Goal: Obtain resource: Download file/media

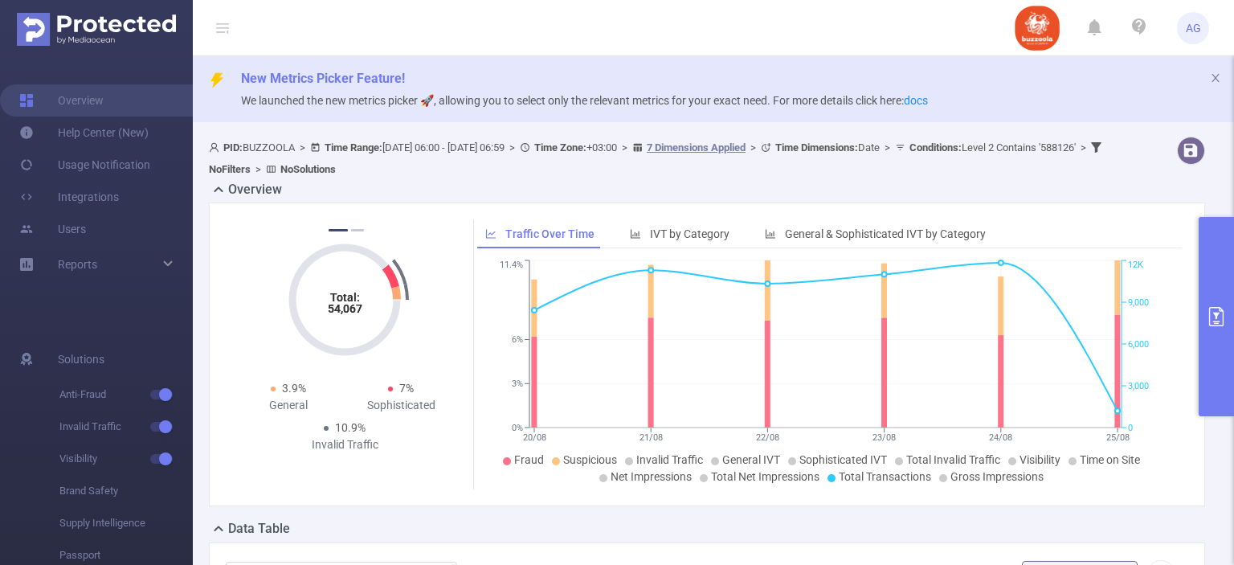
scroll to position [244, 0]
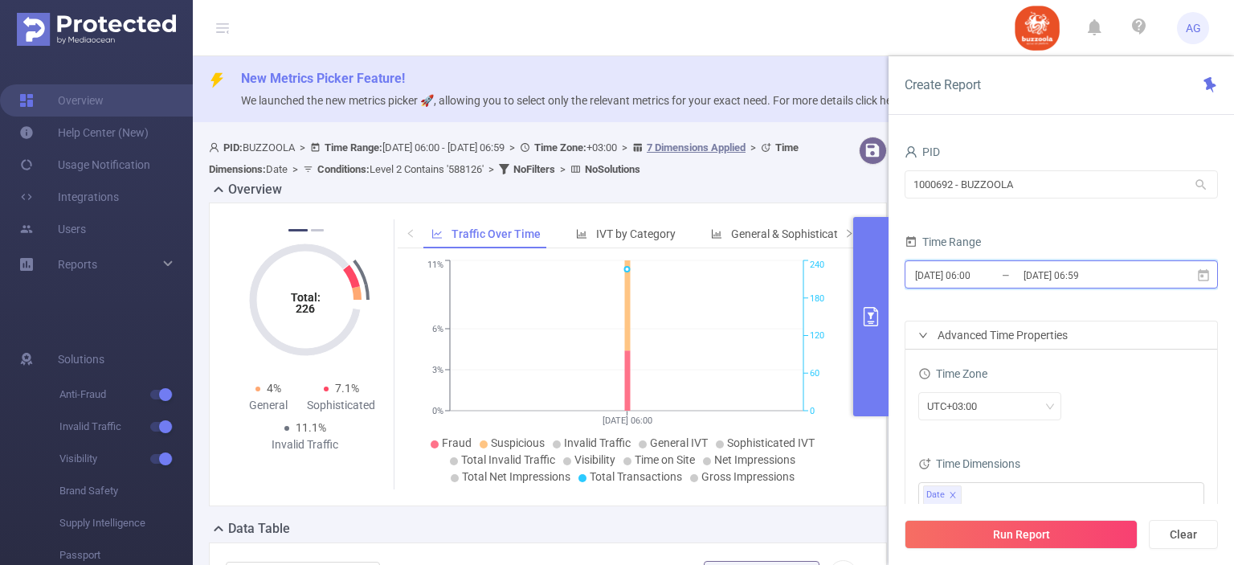
click at [1204, 274] on icon at bounding box center [1203, 275] width 14 height 14
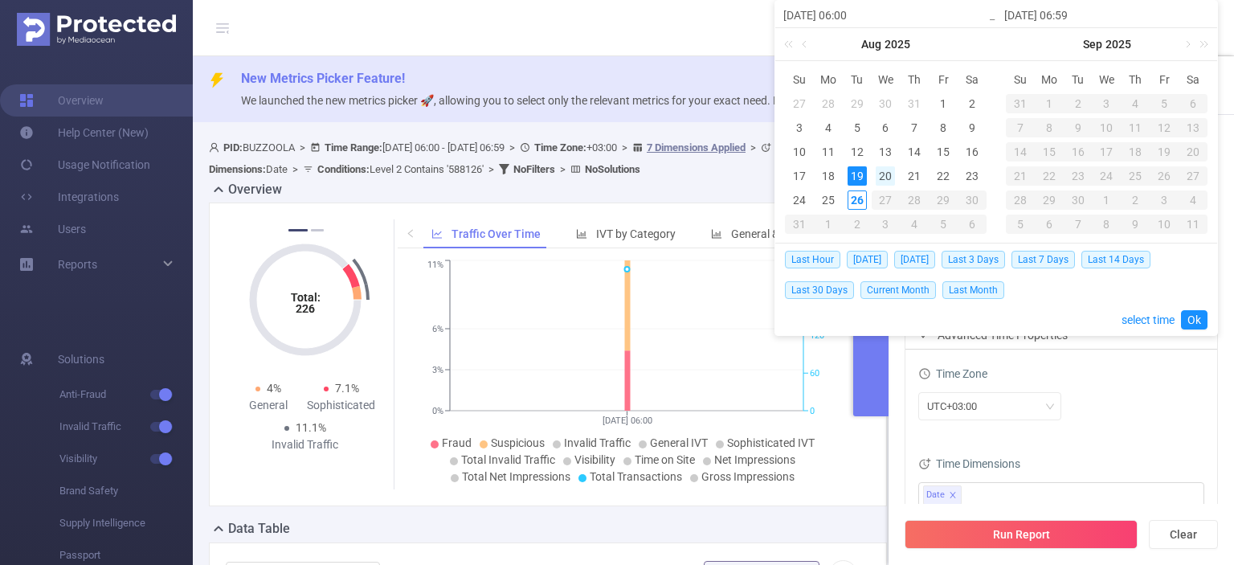
click at [881, 178] on div "20" at bounding box center [885, 175] width 19 height 19
click at [823, 206] on div "25" at bounding box center [828, 199] width 19 height 19
type input "[DATE] 06:00"
type input "[DATE] 06:59"
type input "[DATE] 06:00"
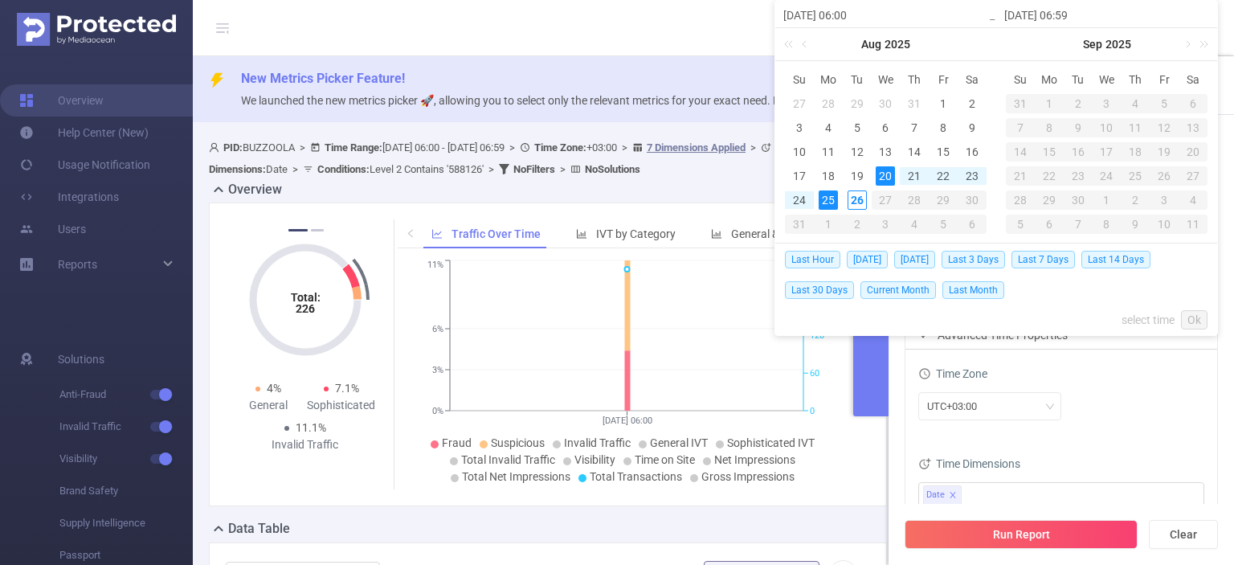
type input "[DATE] 06:59"
click at [1187, 315] on link "Ok" at bounding box center [1194, 319] width 27 height 19
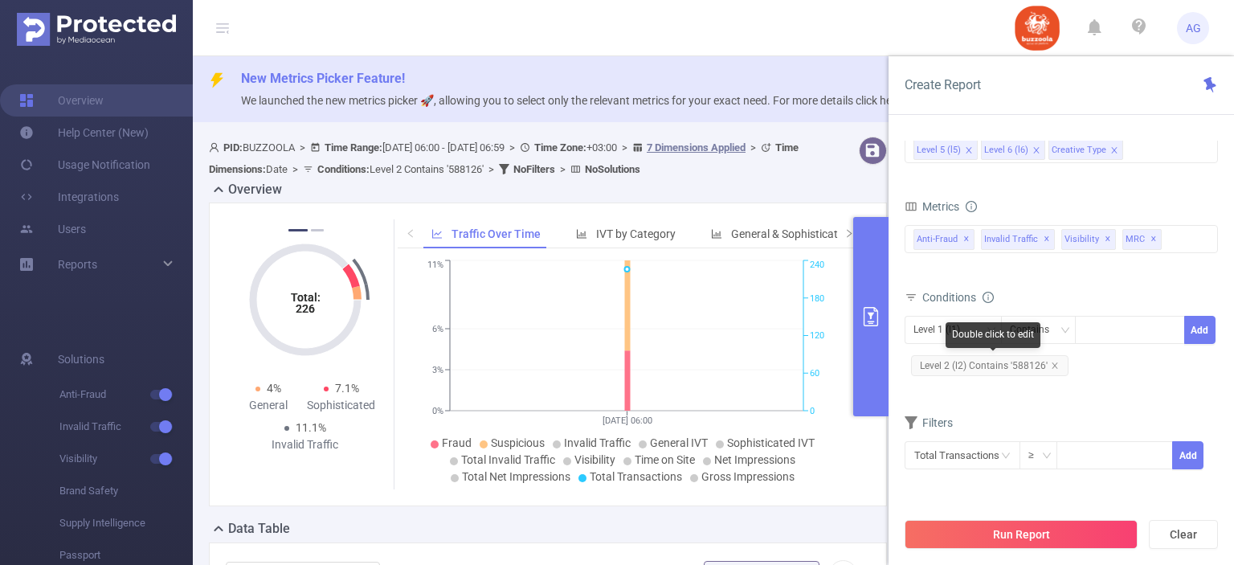
click at [1025, 365] on span "Level 2 (l2) Contains '588126'" at bounding box center [989, 365] width 157 height 21
click at [1007, 357] on span "Level 2 (l2) Contains '588126'" at bounding box center [989, 365] width 157 height 21
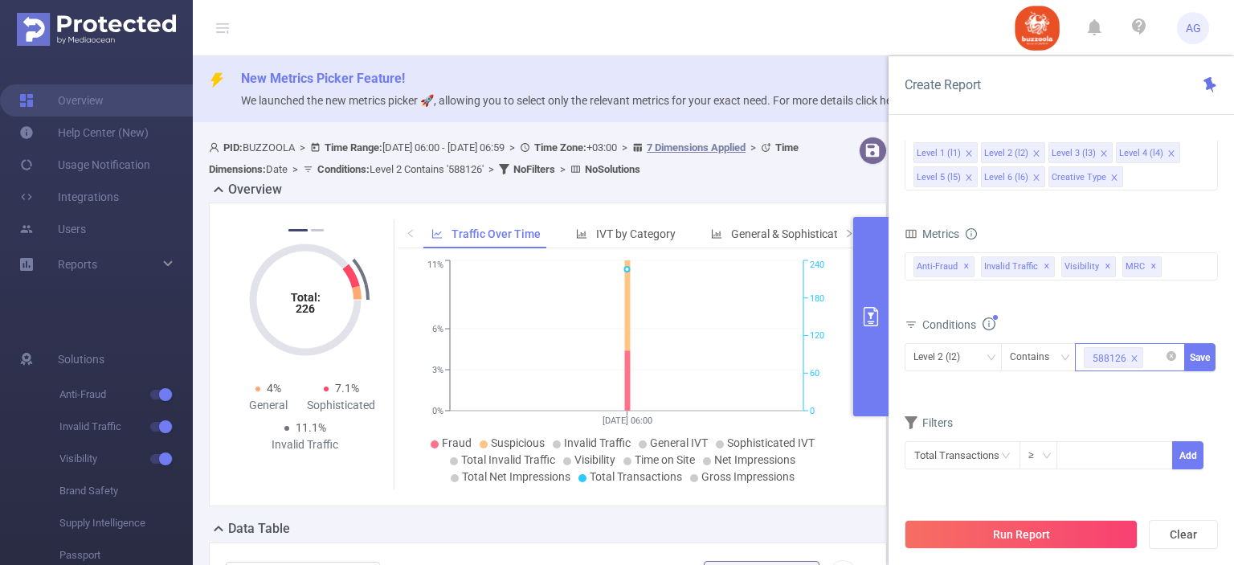
click at [1133, 354] on icon "icon: close" at bounding box center [1134, 358] width 8 height 8
click at [1133, 353] on div at bounding box center [1130, 357] width 92 height 27
paste input "1291207"
type input "1291207"
click at [1117, 385] on li "1291207" at bounding box center [1130, 388] width 110 height 26
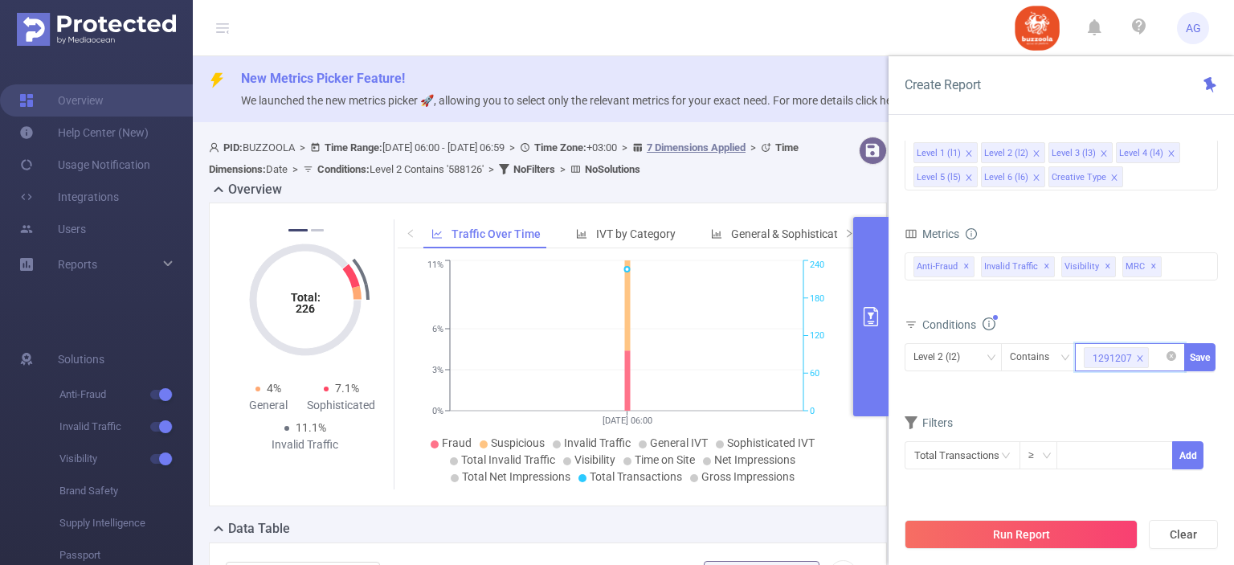
paste input "1291208"
type input "1291208"
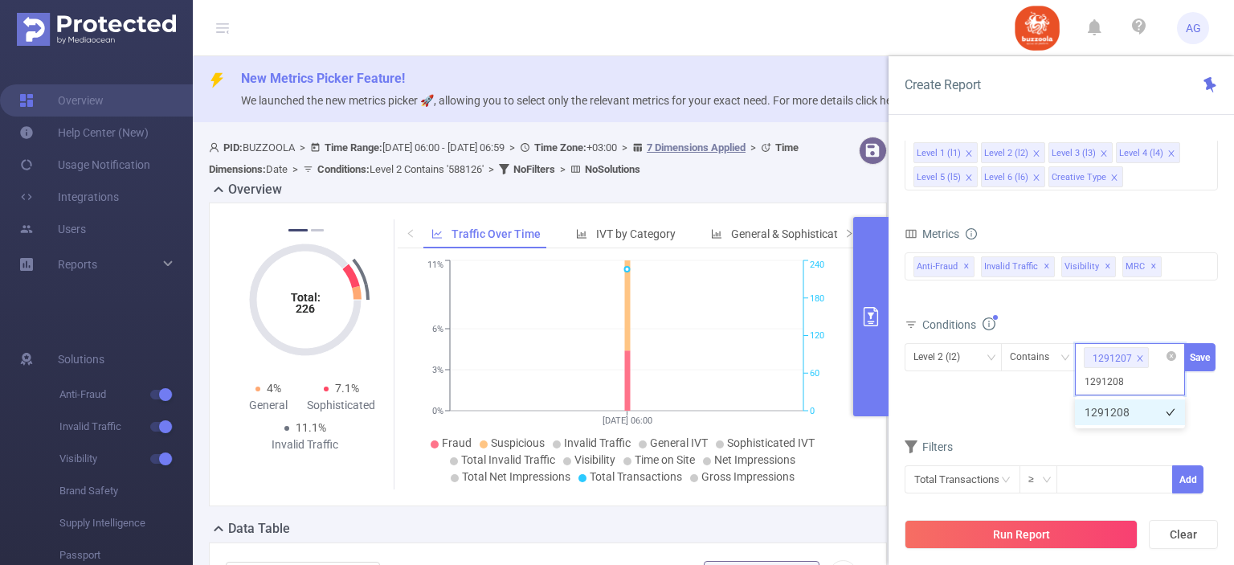
click at [1104, 411] on li "1291208" at bounding box center [1130, 412] width 110 height 26
click at [1201, 363] on button "Save" at bounding box center [1199, 357] width 31 height 28
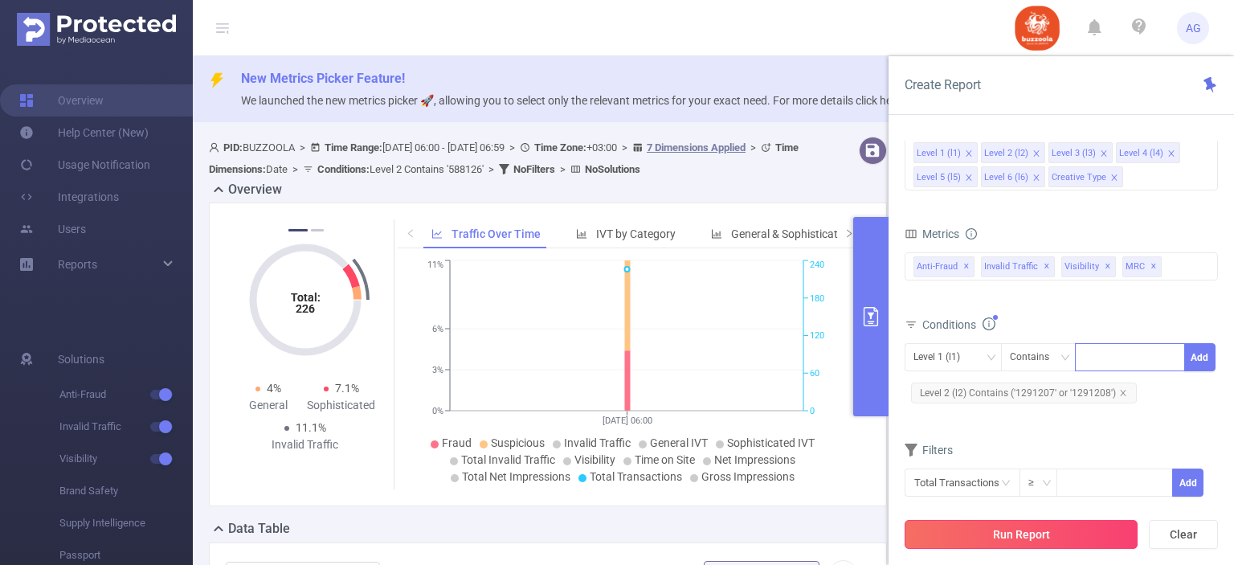
click at [1095, 537] on button "Run Report" at bounding box center [1020, 534] width 233 height 29
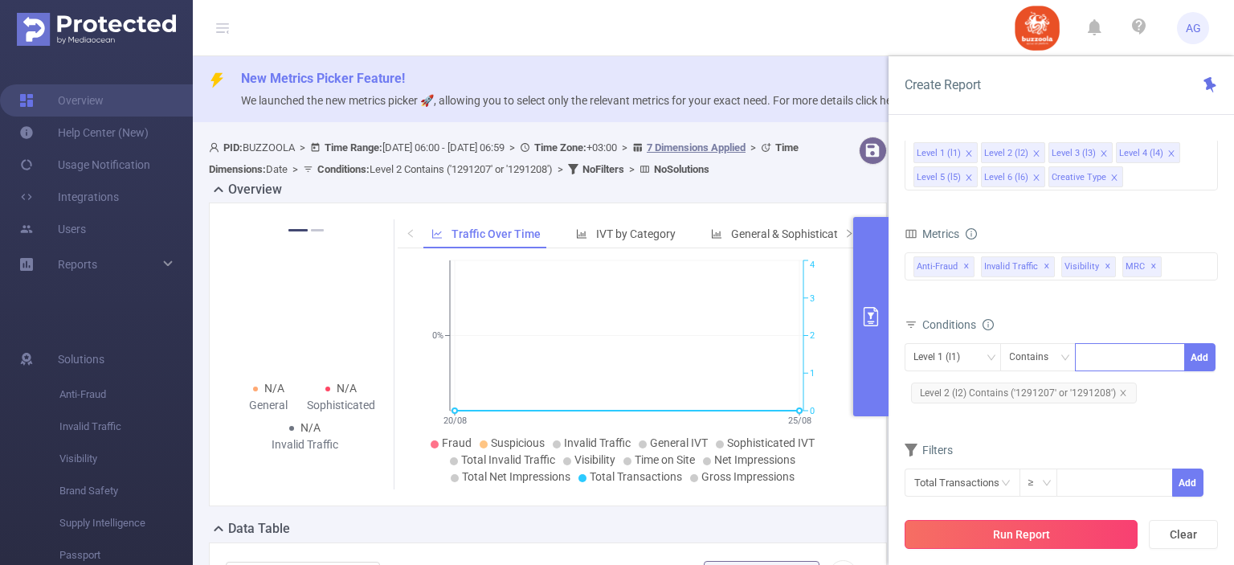
click at [1047, 539] on button "Run Report" at bounding box center [1020, 534] width 233 height 29
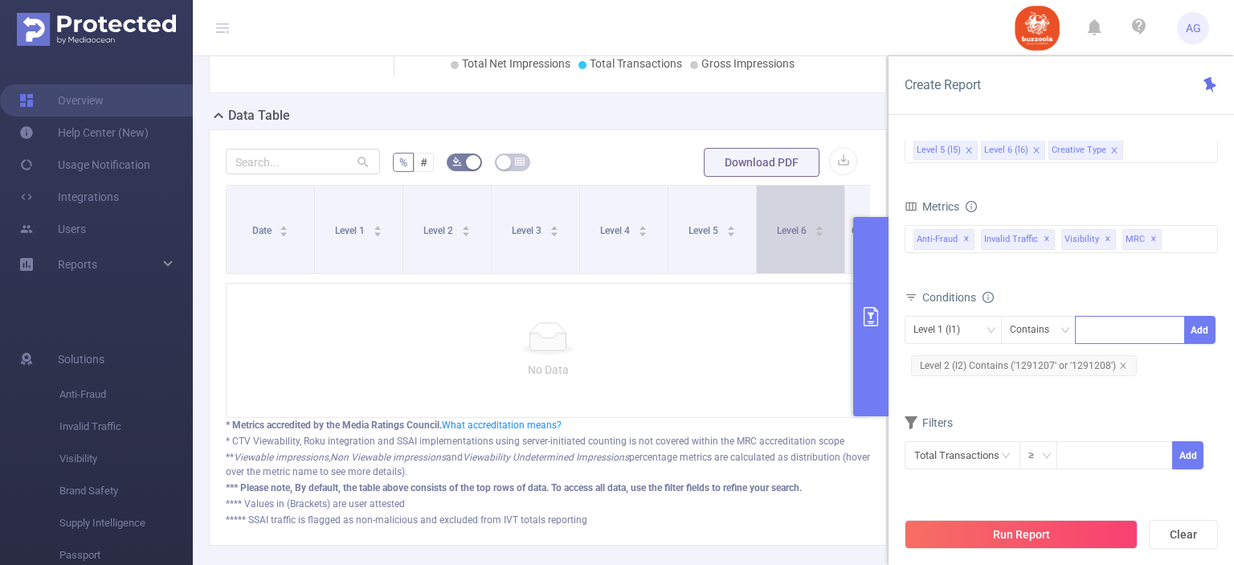
scroll to position [411, 0]
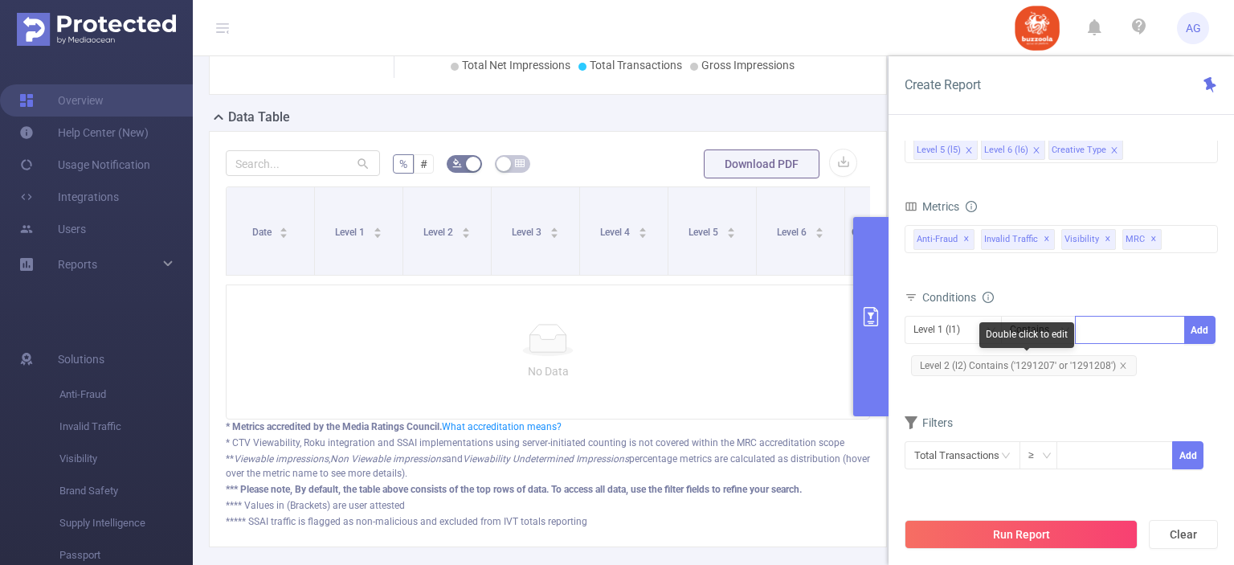
click at [1063, 361] on span "Level 2 (l2) Contains ('1291207' or '1291208')" at bounding box center [1024, 365] width 226 height 21
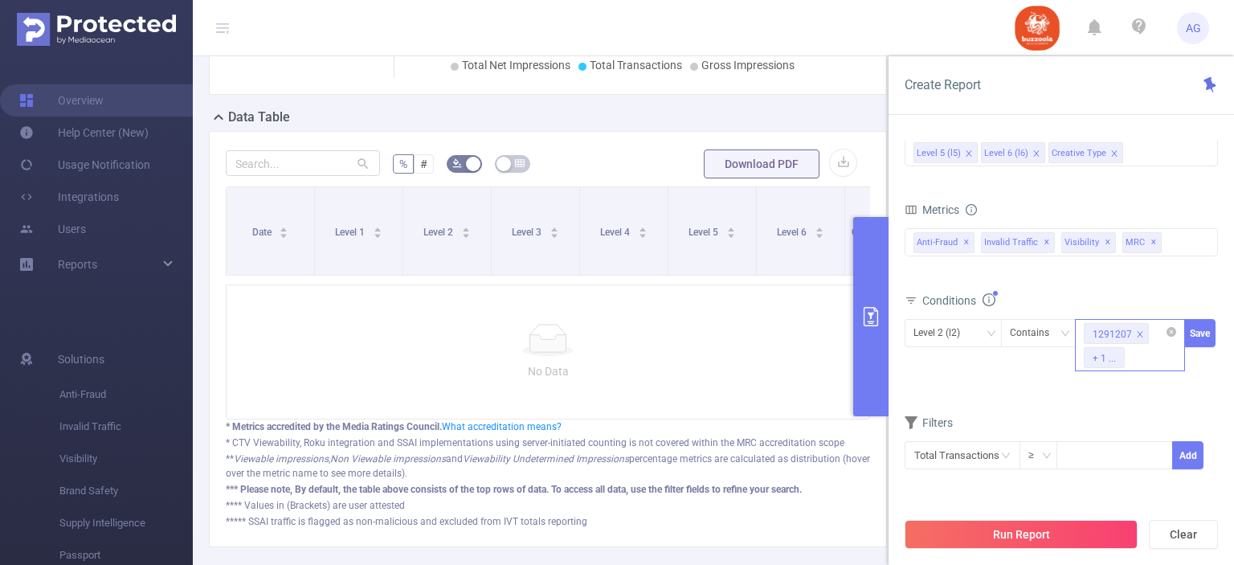
click at [1137, 332] on icon "icon: close" at bounding box center [1140, 334] width 6 height 6
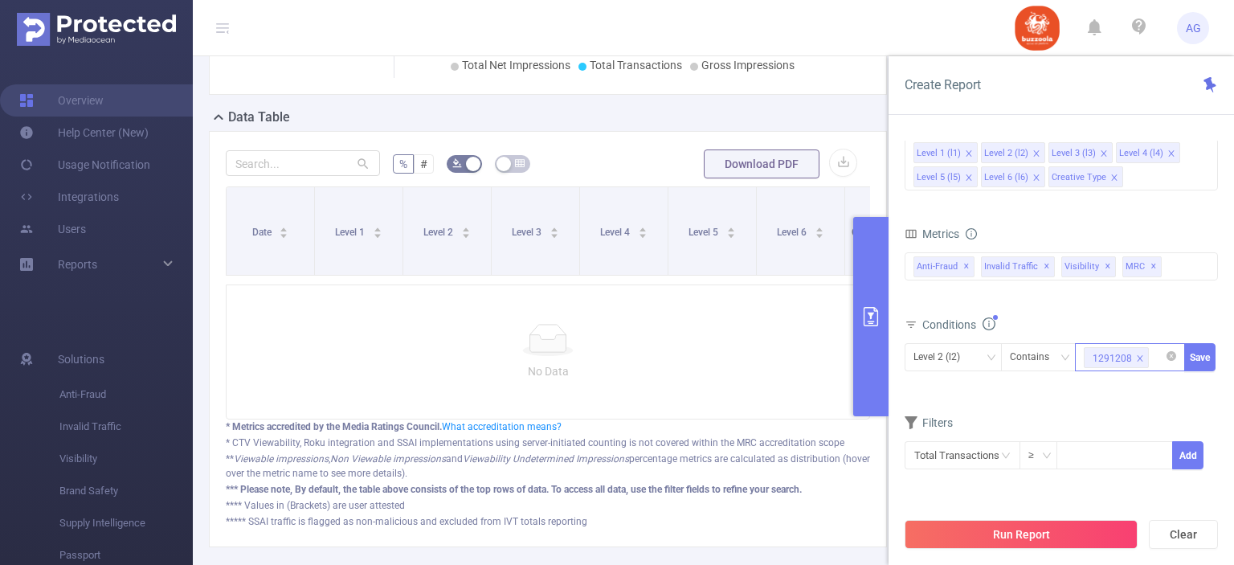
click at [1137, 354] on icon "icon: close" at bounding box center [1140, 358] width 8 height 8
click at [1126, 359] on div at bounding box center [1130, 357] width 92 height 27
paste input "587913"
type input "587913"
click at [1119, 383] on li "587913" at bounding box center [1130, 388] width 110 height 26
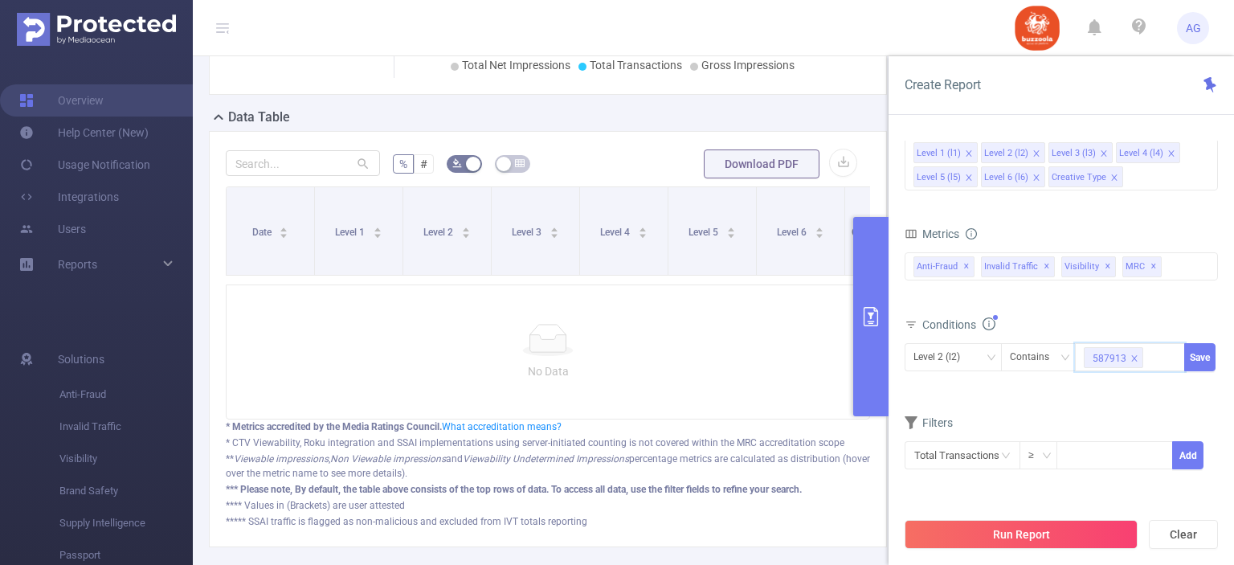
paste input "587900"
type input "587900"
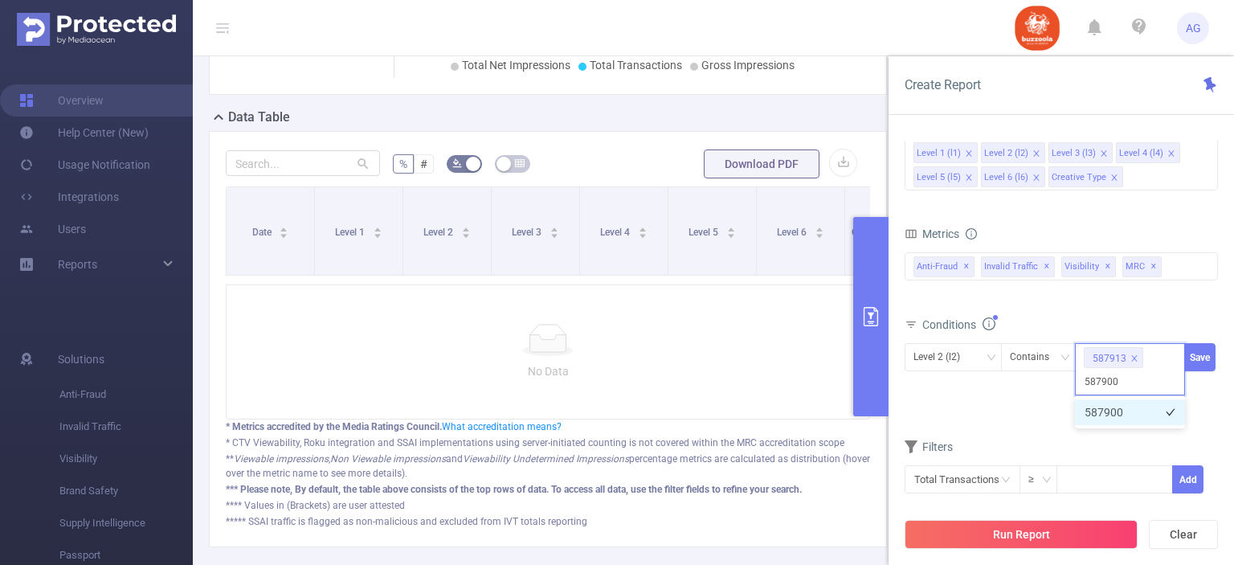
click at [1095, 412] on li "587900" at bounding box center [1130, 412] width 110 height 26
click at [1192, 353] on button "Save" at bounding box center [1199, 357] width 31 height 28
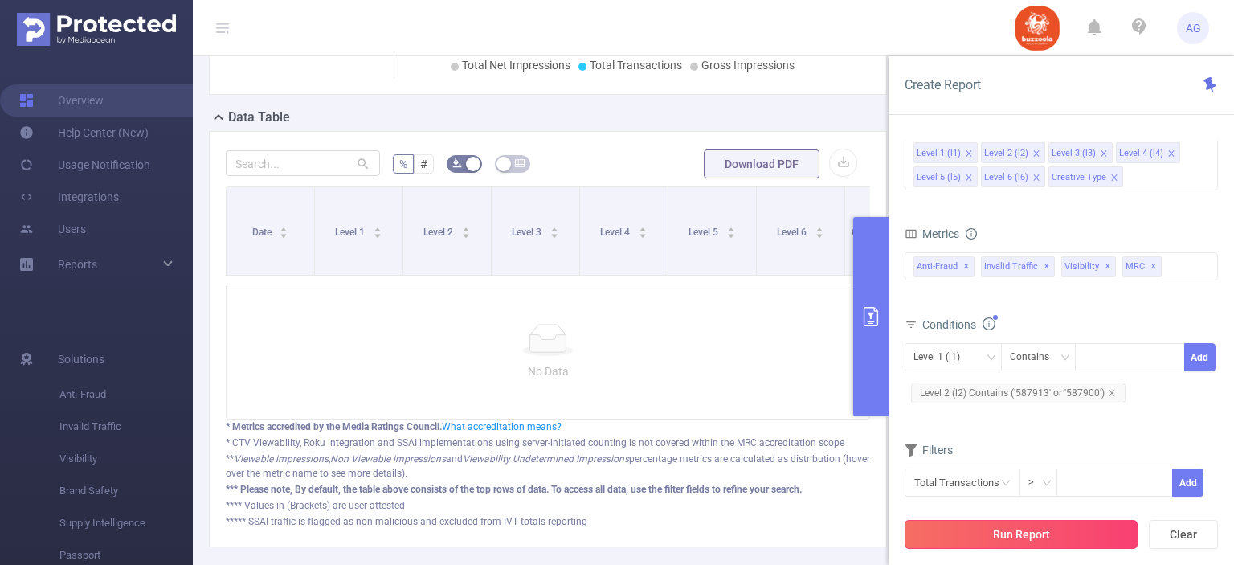
click at [1085, 535] on button "Run Report" at bounding box center [1020, 534] width 233 height 29
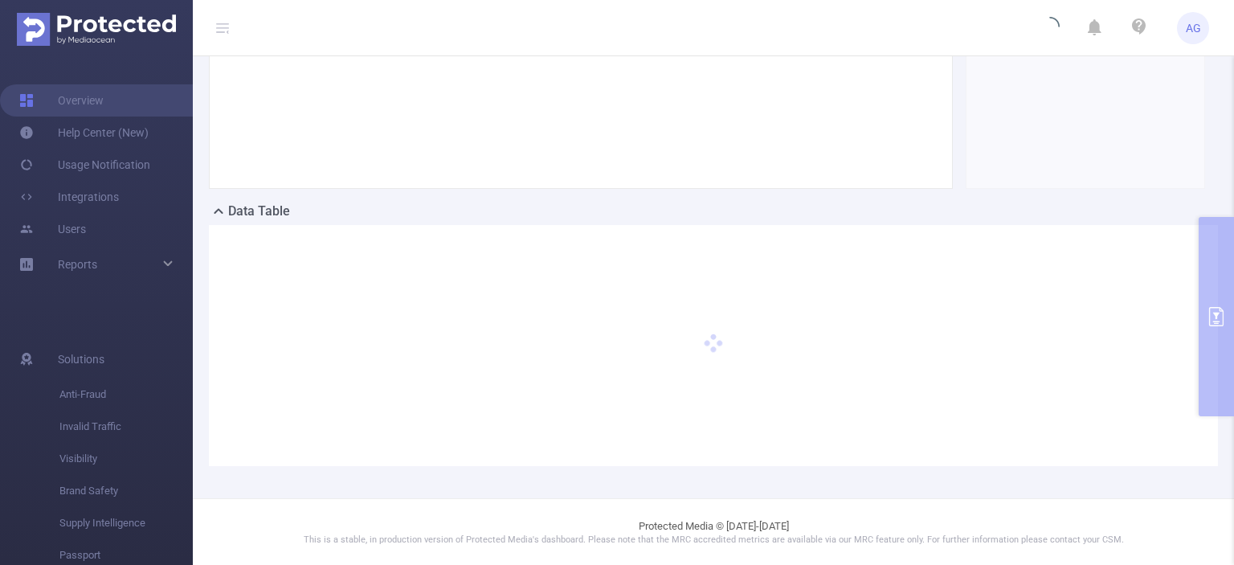
scroll to position [100, 0]
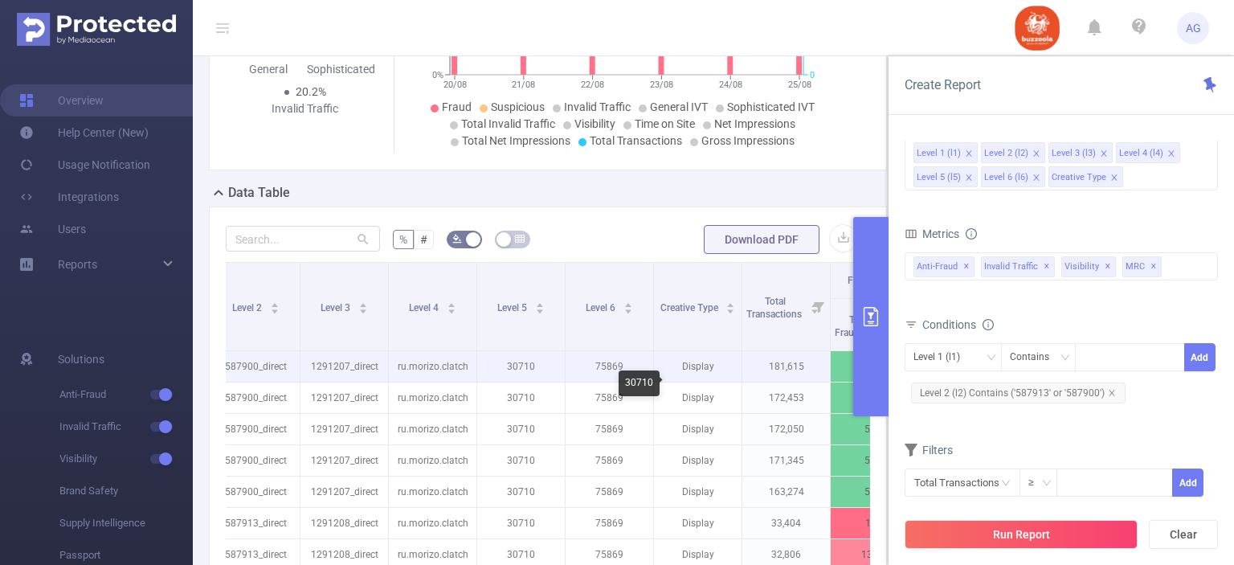
scroll to position [0, 195]
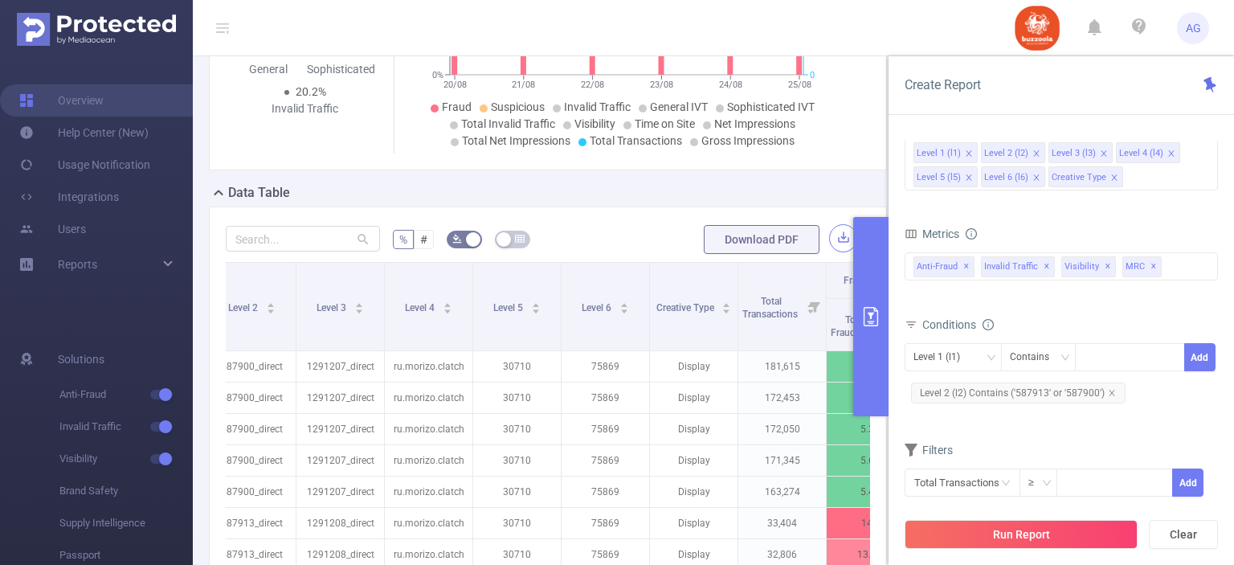
click at [831, 252] on button "button" at bounding box center [843, 238] width 28 height 28
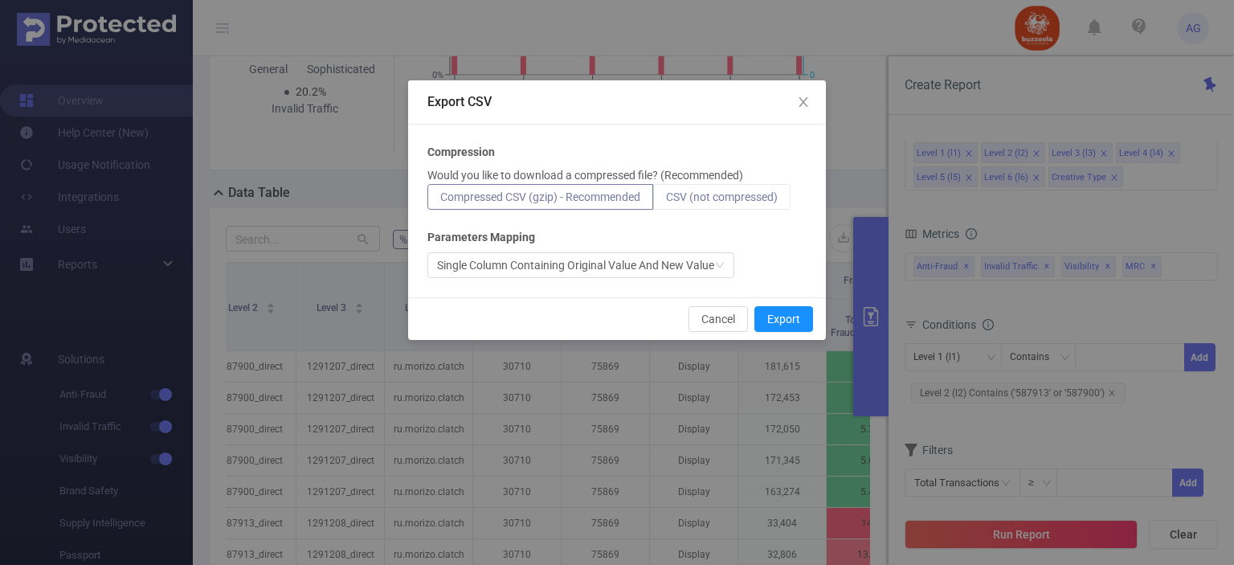
click at [754, 195] on span "CSV (not compressed)" at bounding box center [722, 196] width 112 height 13
click at [666, 201] on input "CSV (not compressed)" at bounding box center [666, 201] width 0 height 0
click at [778, 311] on button "Export" at bounding box center [783, 319] width 59 height 26
